Goal: Entertainment & Leisure: Consume media (video, audio)

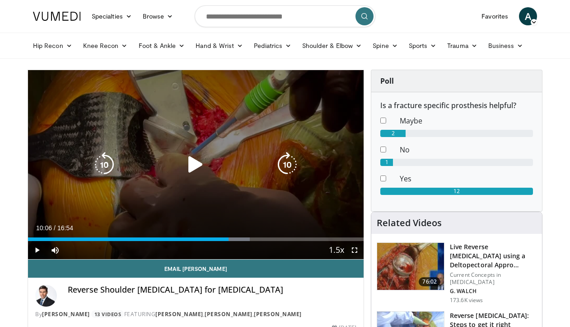
click at [186, 164] on icon "Video Player" at bounding box center [195, 164] width 25 height 25
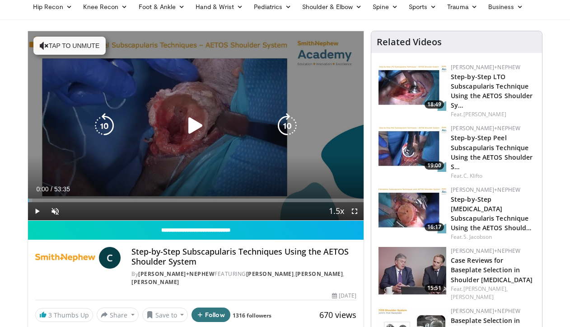
scroll to position [20, 0]
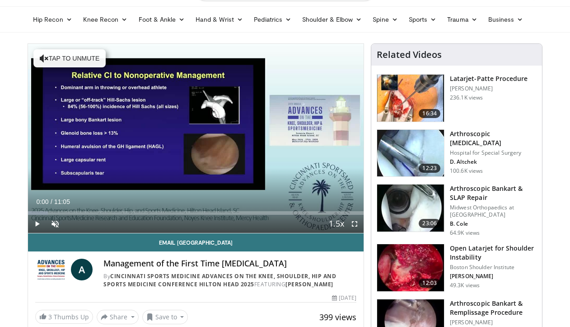
scroll to position [6, 0]
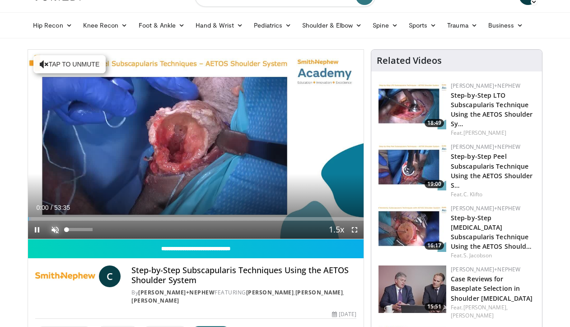
click at [58, 229] on span "Video Player" at bounding box center [55, 230] width 18 height 18
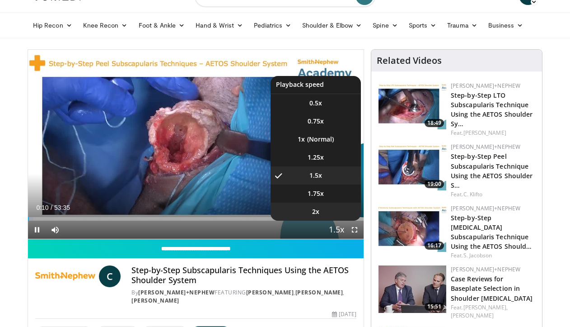
click at [333, 212] on li "2x" at bounding box center [316, 211] width 90 height 18
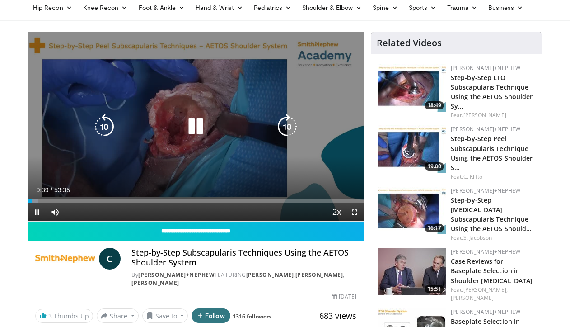
scroll to position [40, 0]
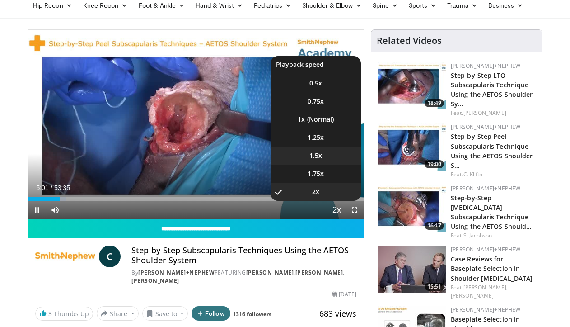
click at [331, 158] on li "1.5x" at bounding box center [316, 155] width 90 height 18
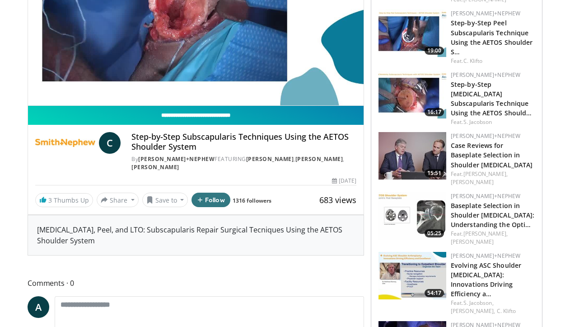
scroll to position [0, 0]
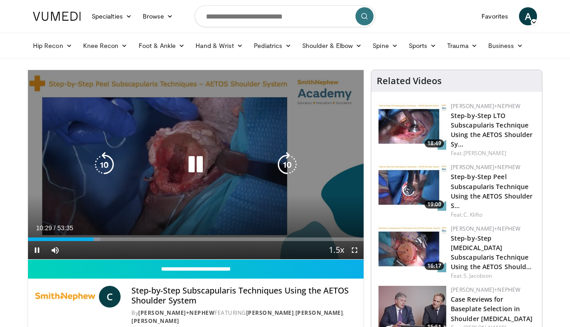
click at [217, 157] on div "Video Player" at bounding box center [196, 164] width 202 height 18
click at [184, 153] on icon "Video Player" at bounding box center [195, 164] width 25 height 25
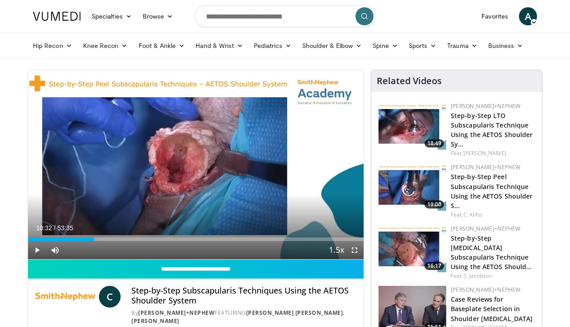
click at [184, 153] on div "10 seconds Tap to unmute" at bounding box center [196, 164] width 336 height 189
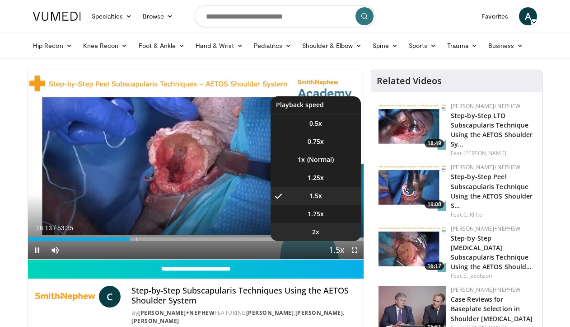
click at [332, 228] on li "2x" at bounding box center [316, 232] width 90 height 18
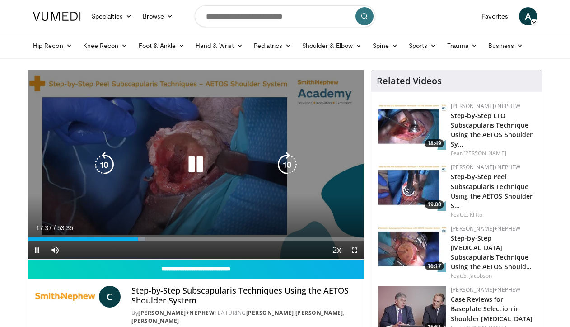
click at [190, 167] on icon "Video Player" at bounding box center [195, 164] width 25 height 25
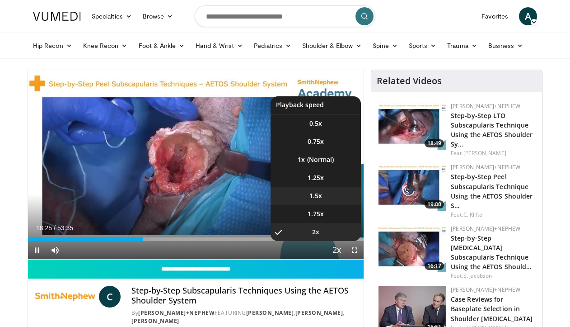
click at [337, 198] on li "1.5x" at bounding box center [316, 196] width 90 height 18
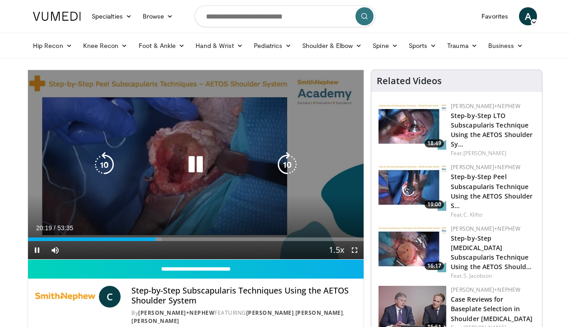
click at [204, 160] on icon "Video Player" at bounding box center [195, 164] width 25 height 25
click at [186, 167] on icon "Video Player" at bounding box center [195, 164] width 25 height 25
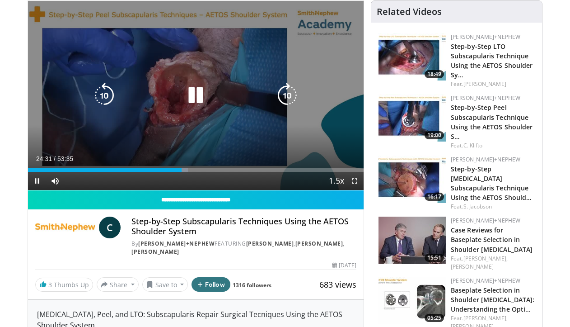
scroll to position [69, 0]
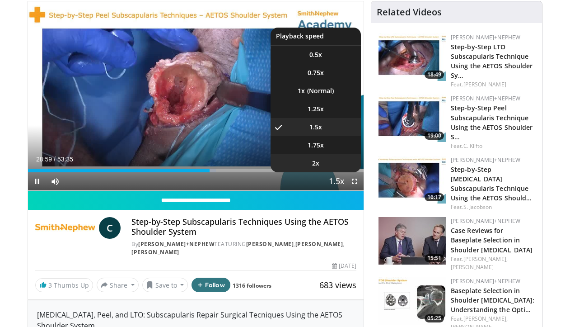
click at [324, 165] on li "2x" at bounding box center [316, 163] width 90 height 18
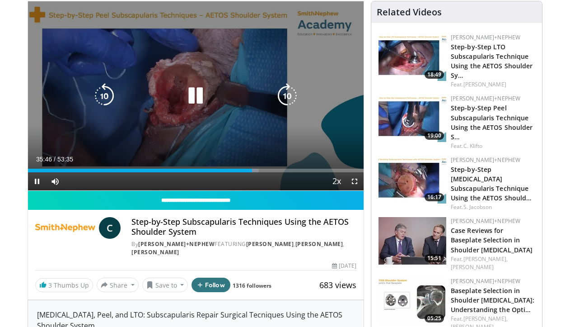
click at [211, 98] on div "Video Player" at bounding box center [196, 96] width 202 height 18
click at [193, 96] on icon "Video Player" at bounding box center [195, 95] width 25 height 25
click at [236, 87] on div "Video Player" at bounding box center [196, 96] width 202 height 18
click at [201, 94] on icon "Video Player" at bounding box center [195, 95] width 25 height 25
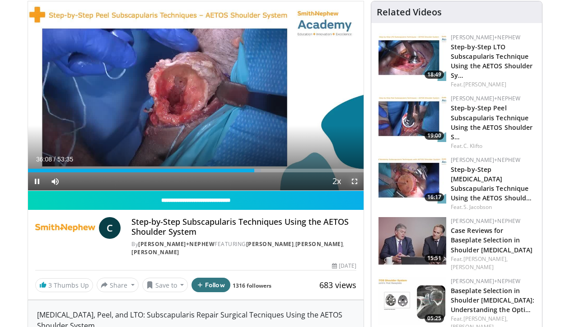
click at [354, 181] on span "Video Player" at bounding box center [355, 181] width 18 height 18
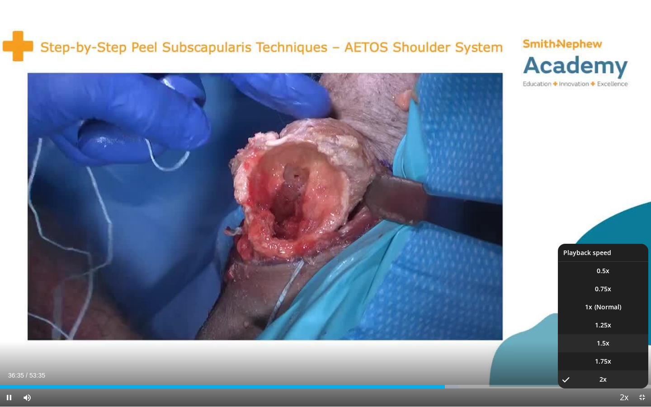
click at [570, 326] on li "1.5x" at bounding box center [603, 343] width 90 height 18
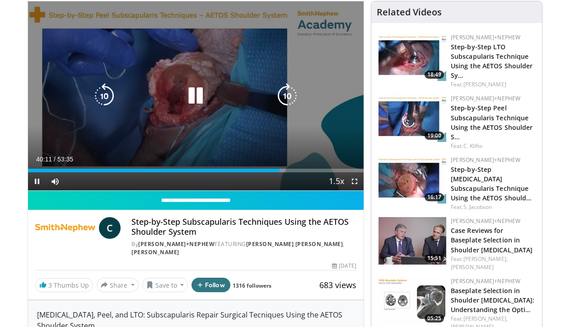
click at [193, 95] on icon "Video Player" at bounding box center [195, 95] width 25 height 25
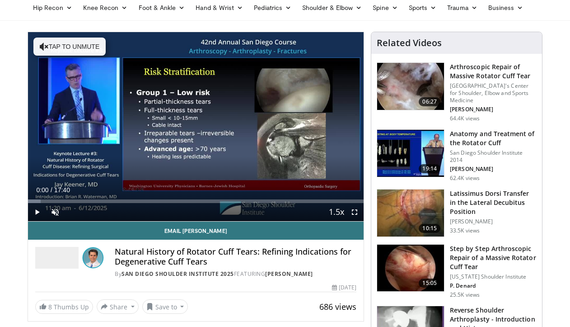
scroll to position [5, 0]
